Goal: Find specific page/section: Find specific page/section

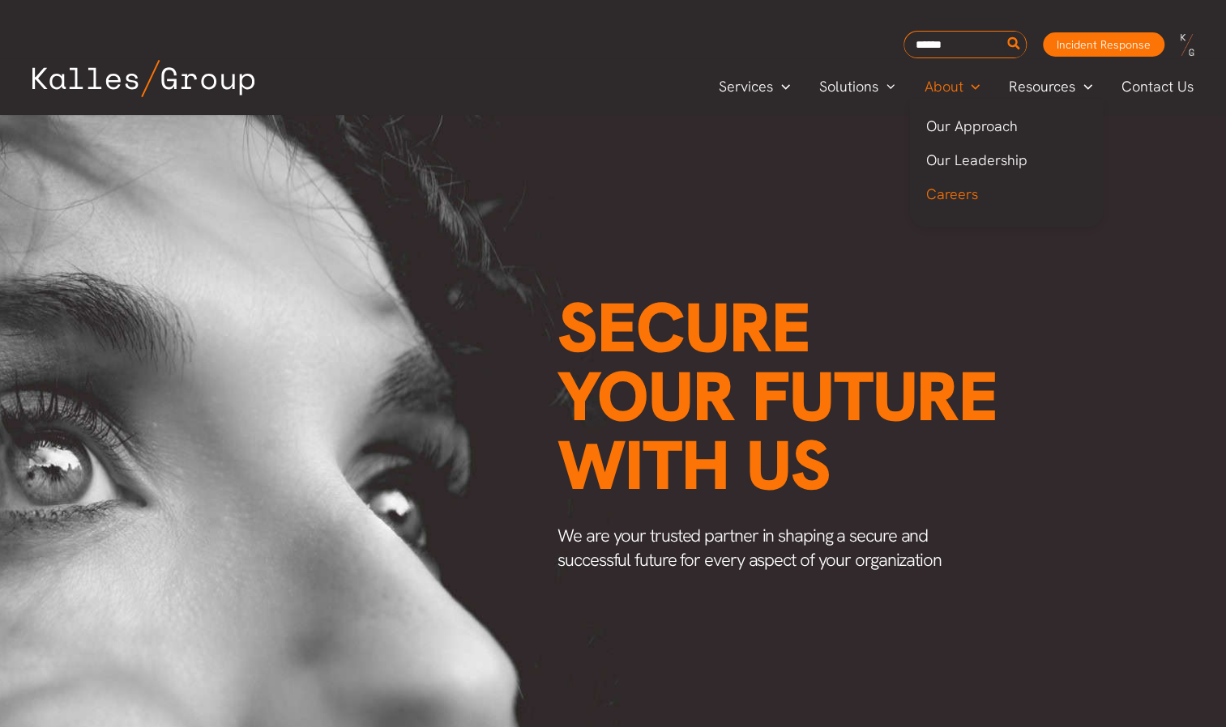
click at [954, 196] on span "Careers" at bounding box center [951, 194] width 52 height 19
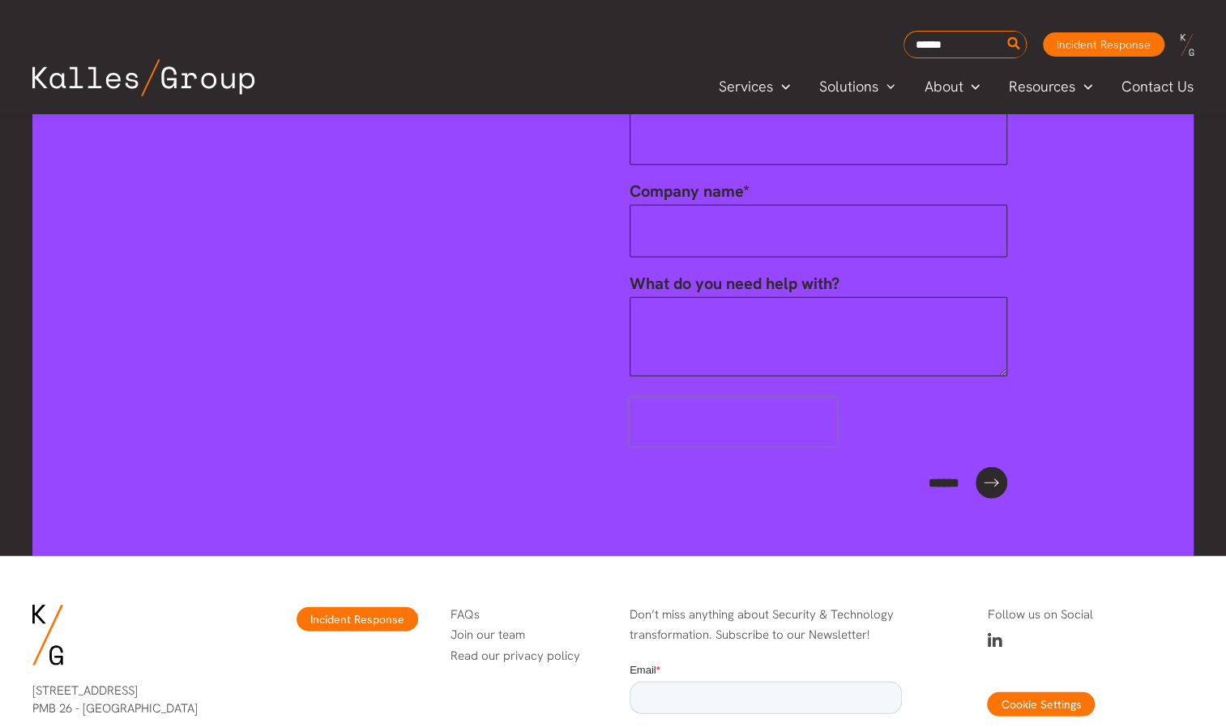
scroll to position [5880, 0]
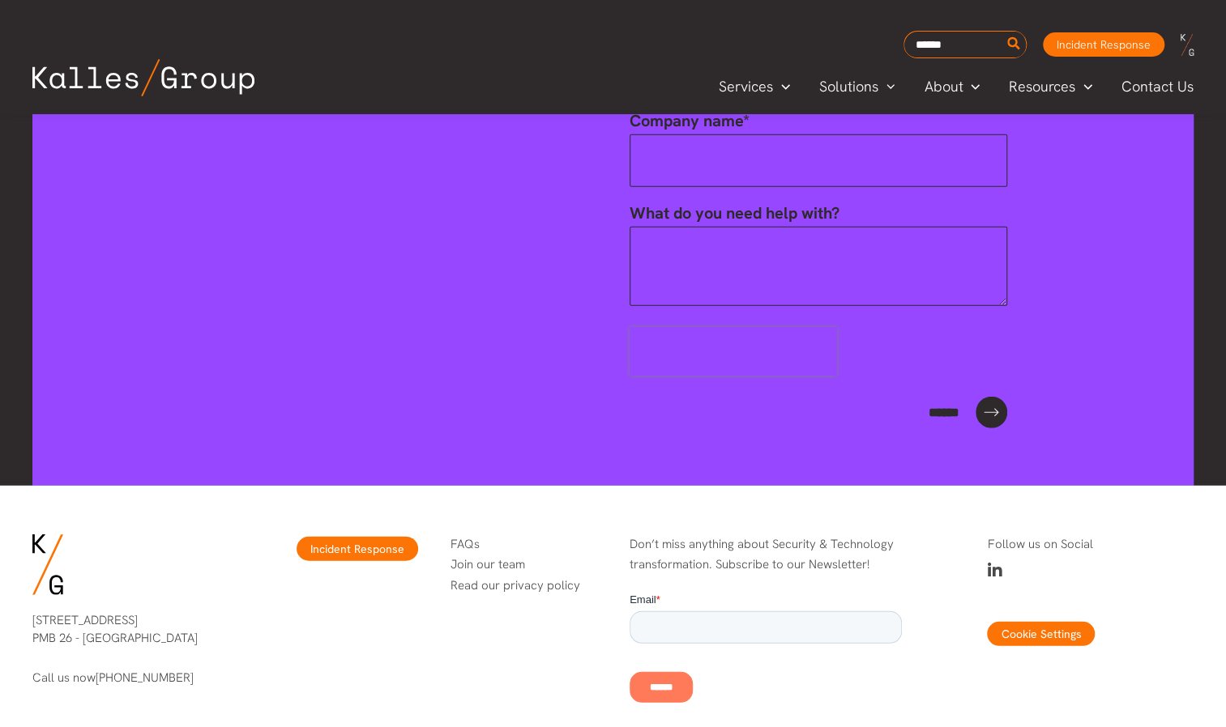
click at [493, 557] on link "Join our team" at bounding box center [487, 565] width 75 height 16
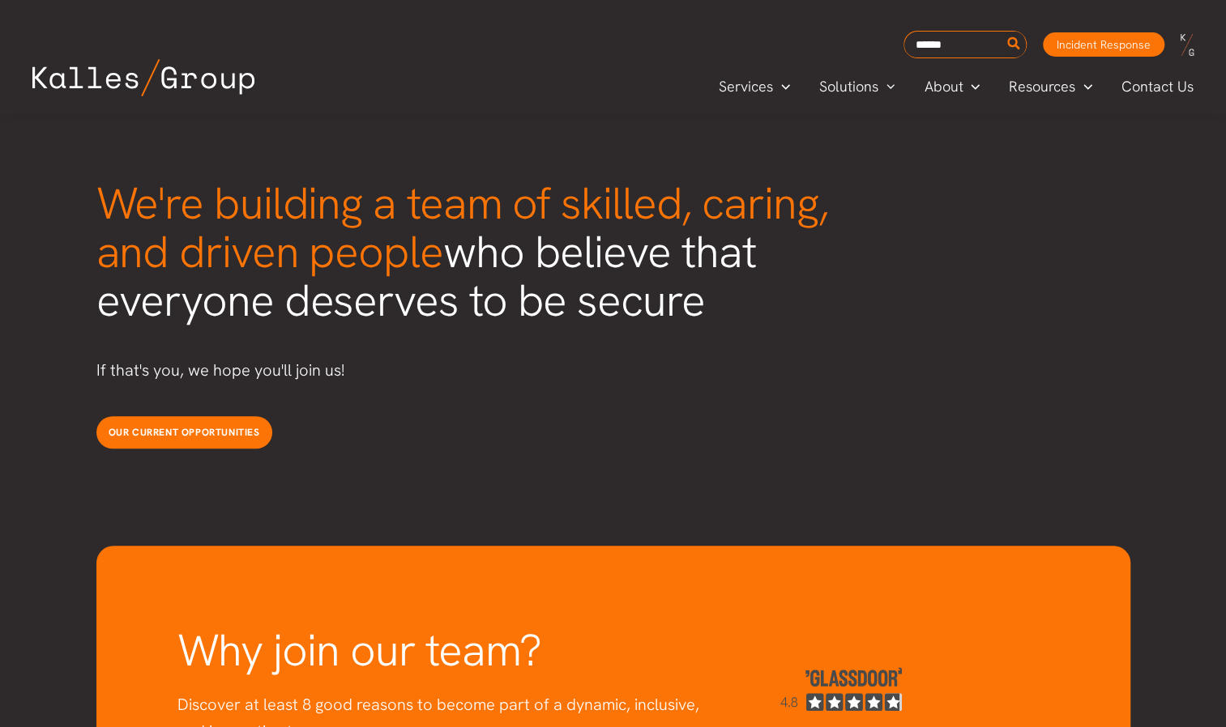
scroll to position [4082, 0]
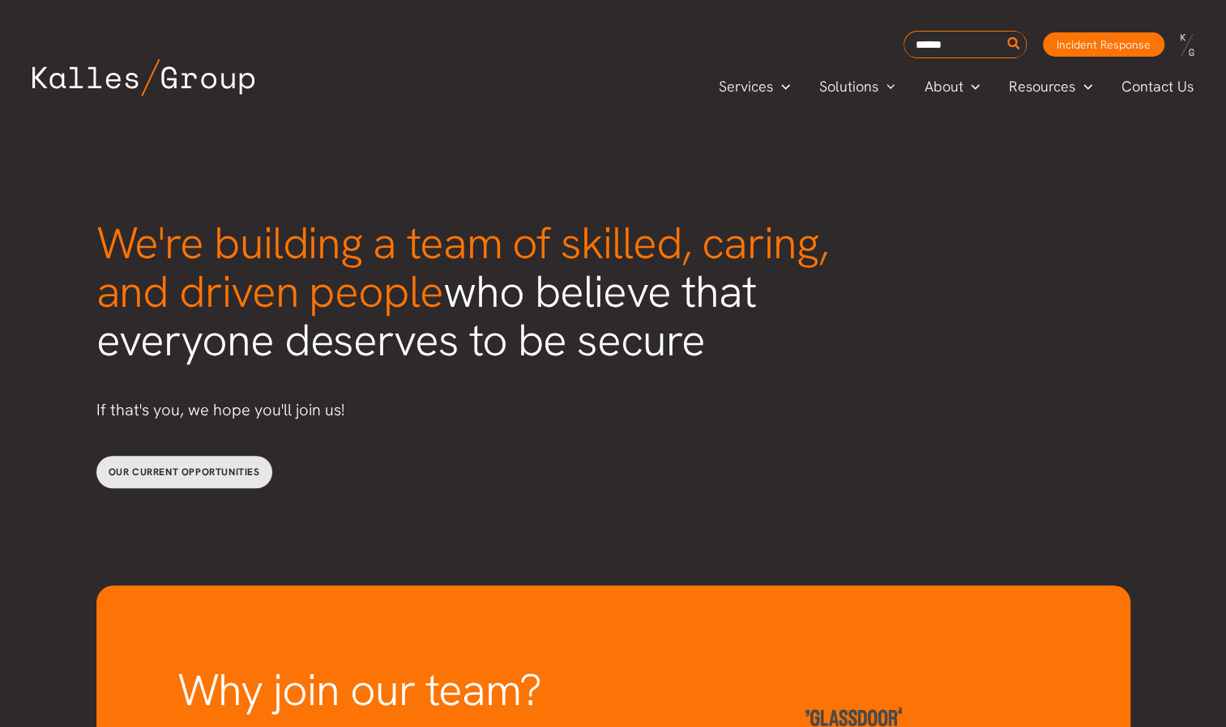
click at [187, 466] on span "Our current opportunities" at bounding box center [184, 472] width 151 height 13
